Goal: Task Accomplishment & Management: Use online tool/utility

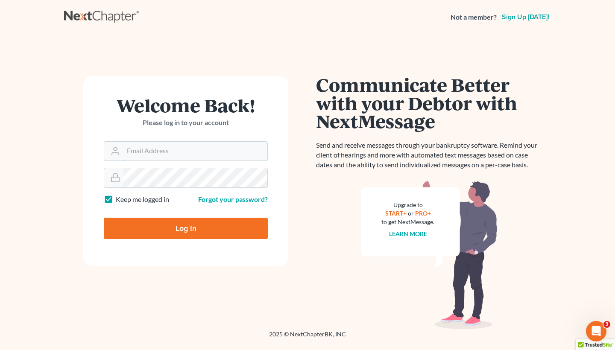
type input "[EMAIL_ADDRESS][DOMAIN_NAME]"
click at [186, 228] on input "Log In" at bounding box center [186, 228] width 164 height 21
type input "Thinking..."
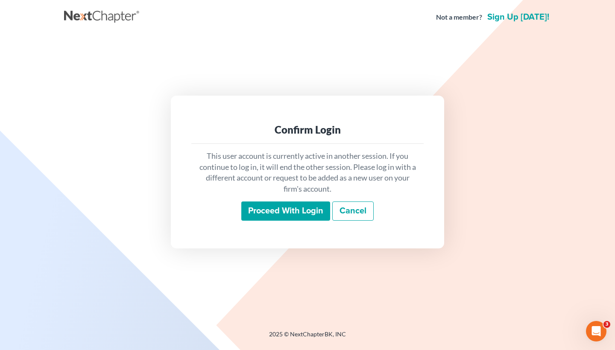
click at [280, 216] on input "Proceed with login" at bounding box center [285, 211] width 89 height 20
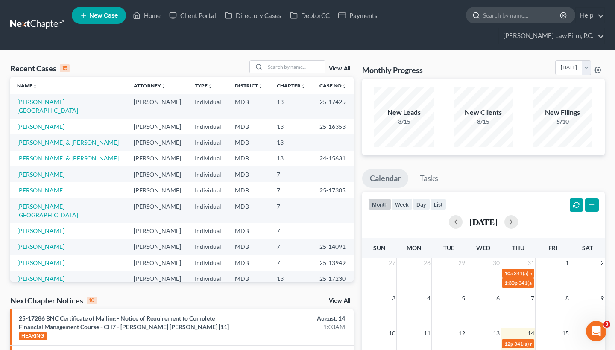
click at [500, 18] on input "search" at bounding box center [522, 15] width 78 height 16
paste input "[PERSON_NAME]"
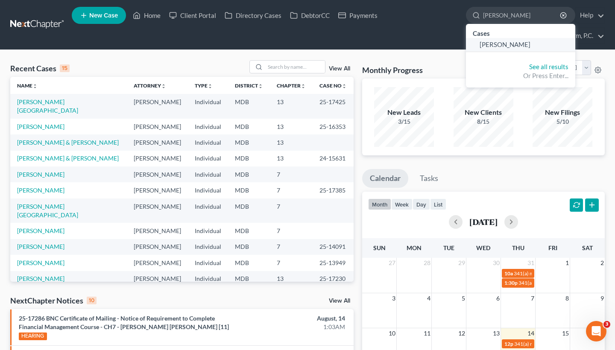
type input "[PERSON_NAME]"
click at [508, 48] on span "[PERSON_NAME]" at bounding box center [504, 45] width 51 height 8
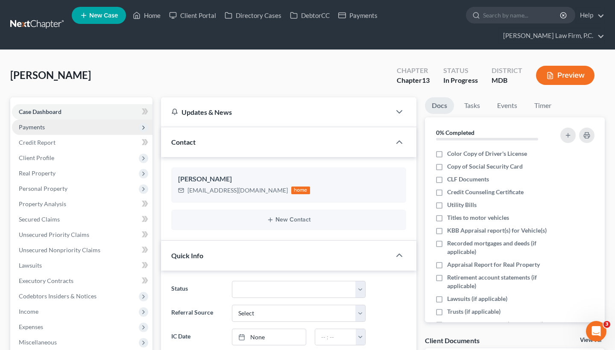
click at [108, 127] on span "Payments" at bounding box center [82, 127] width 140 height 15
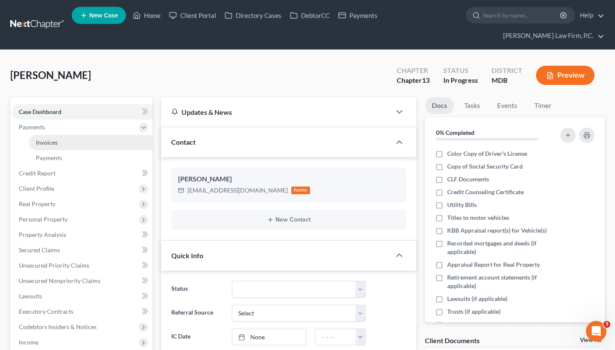
click at [99, 145] on link "Invoices" at bounding box center [90, 142] width 123 height 15
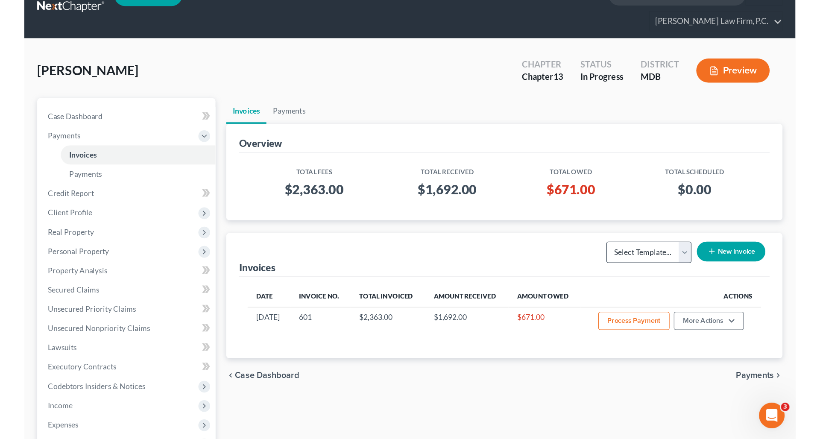
scroll to position [21, 0]
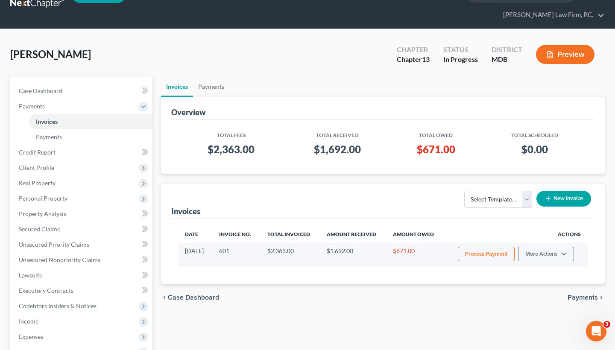
click at [546, 262] on td "Process Payment More Actions View/Edit Record Cash or Check Payment" at bounding box center [515, 255] width 144 height 24
click at [549, 257] on button "More Actions" at bounding box center [546, 254] width 56 height 15
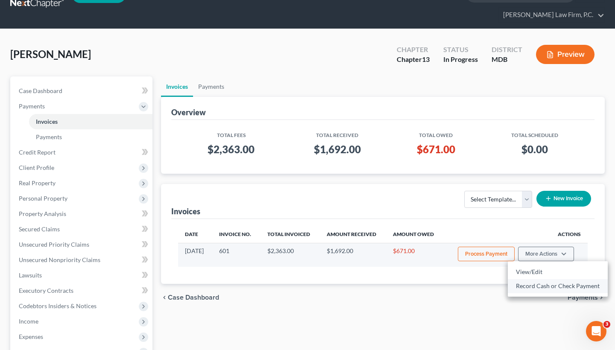
click at [537, 283] on link "Record Cash or Check Payment" at bounding box center [558, 286] width 100 height 15
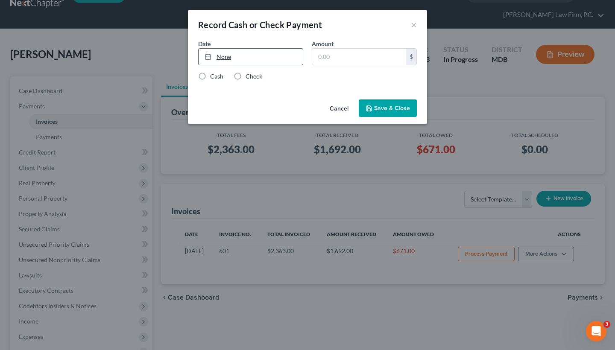
click at [222, 56] on link "None" at bounding box center [250, 57] width 104 height 16
click at [321, 55] on input "text" at bounding box center [359, 57] width 94 height 16
type input "335"
click at [245, 78] on label "Check" at bounding box center [253, 76] width 17 height 9
click at [249, 78] on input "Check" at bounding box center [252, 75] width 6 height 6
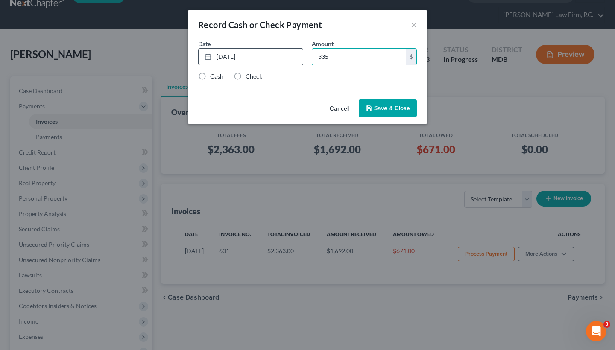
radio input "true"
click at [384, 106] on button "Save & Close" at bounding box center [388, 108] width 58 height 18
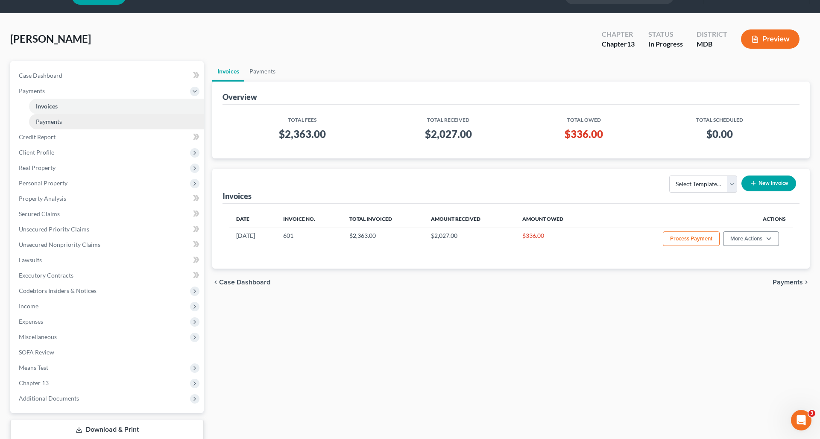
click at [58, 124] on span "Payments" at bounding box center [49, 121] width 26 height 7
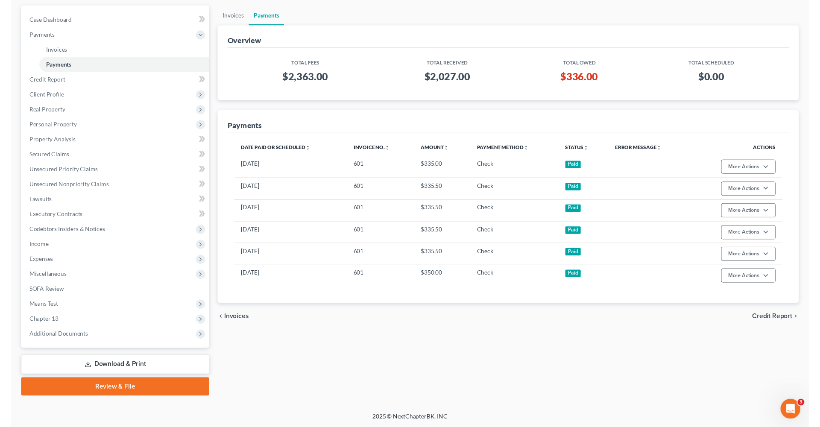
scroll to position [76, 0]
